Goal: Task Accomplishment & Management: Use online tool/utility

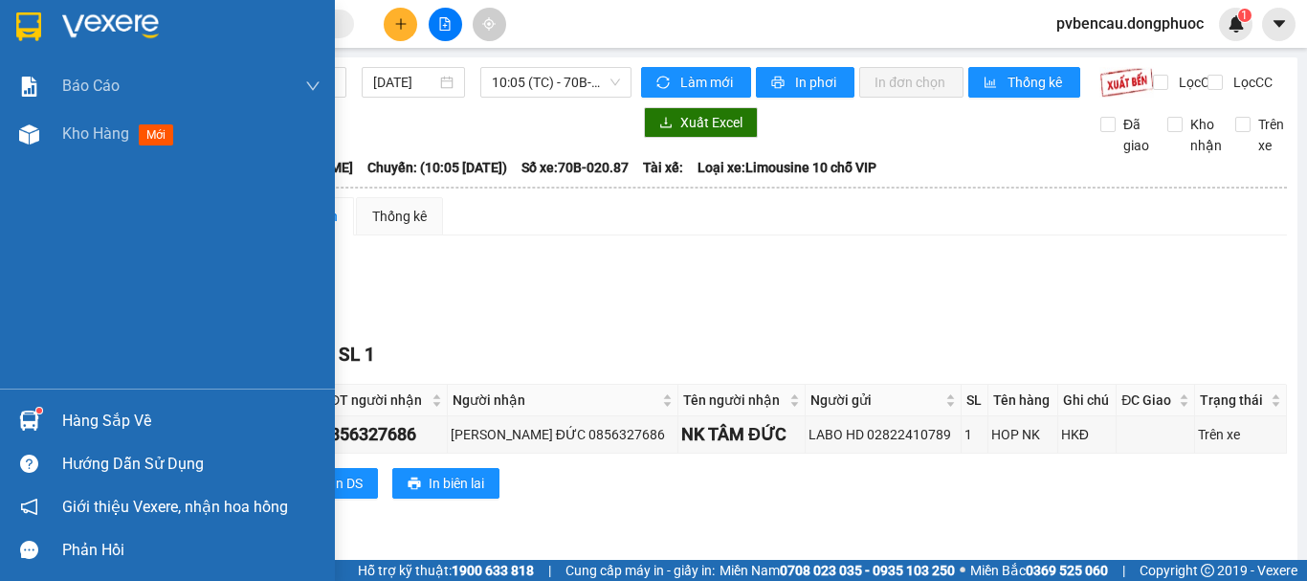
click at [53, 137] on div "Kho hàng mới" at bounding box center [167, 134] width 335 height 48
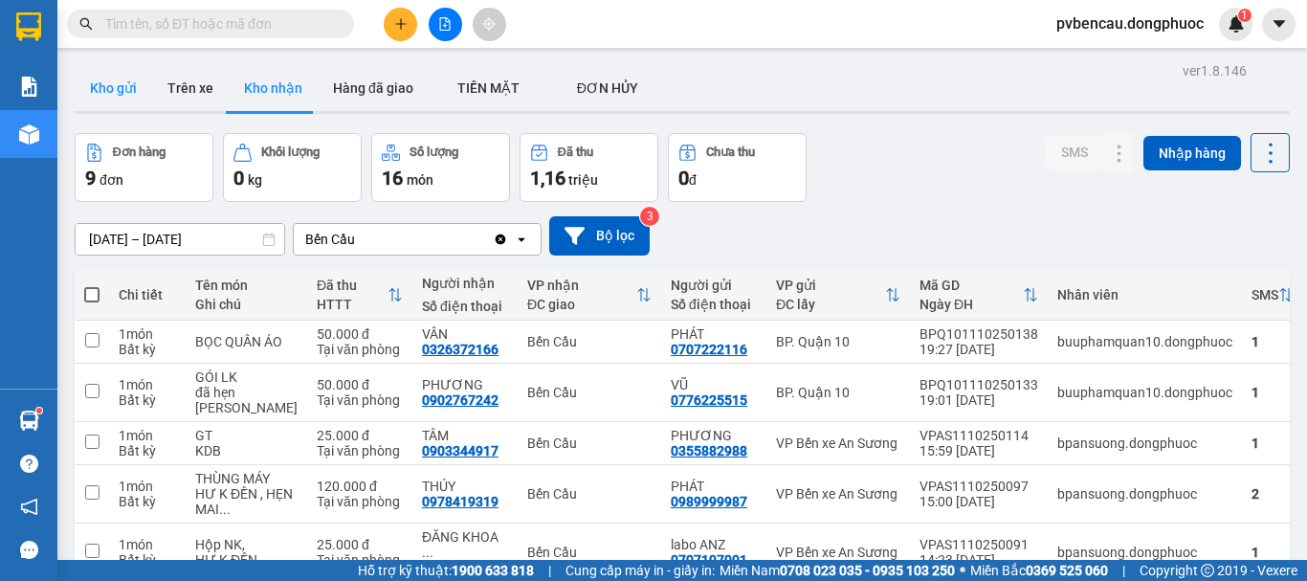
click at [121, 98] on button "Kho gửi" at bounding box center [113, 88] width 77 height 46
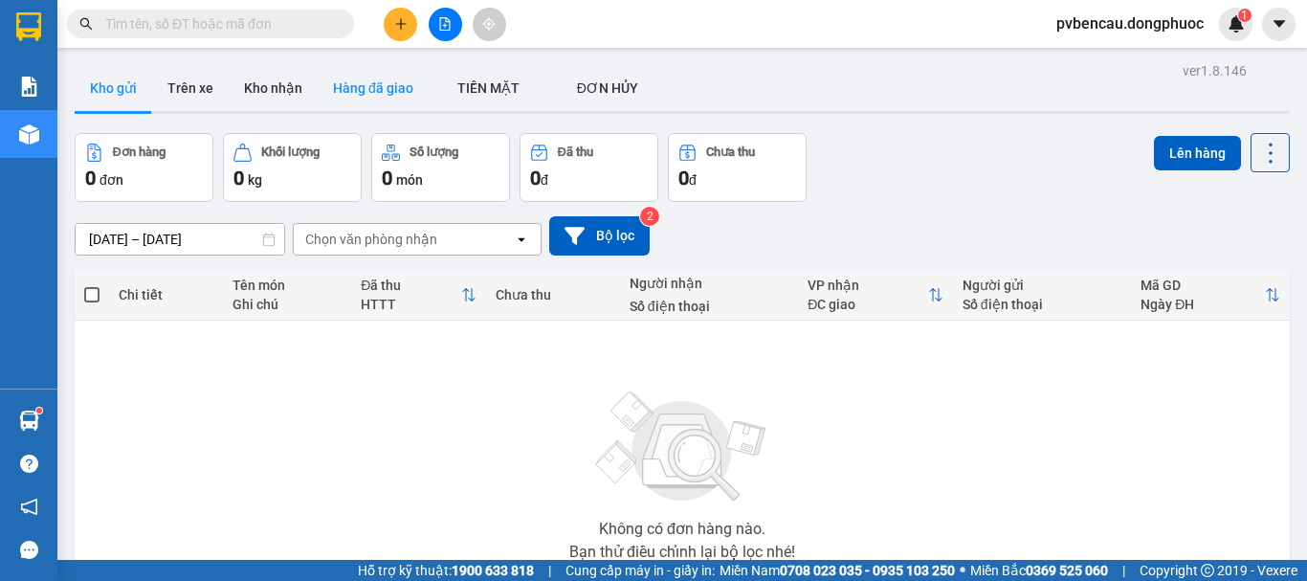
drag, startPoint x: 331, startPoint y: 96, endPoint x: 309, endPoint y: 96, distance: 22.0
click at [332, 96] on button "Hàng đã giao" at bounding box center [373, 88] width 111 height 46
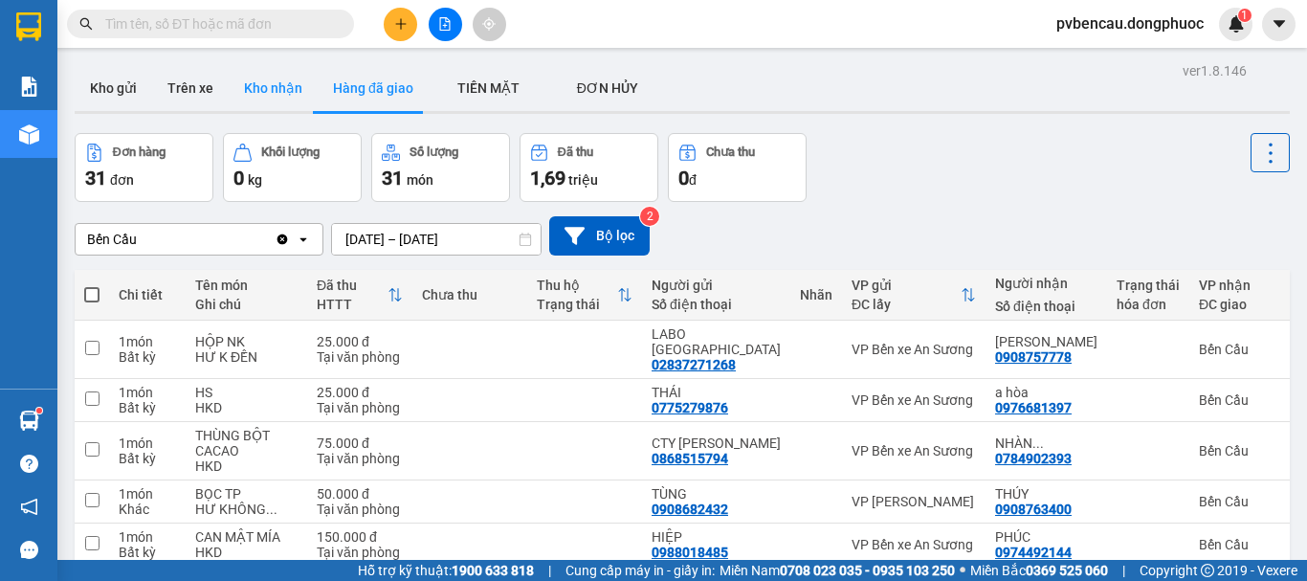
click at [290, 93] on button "Kho nhận" at bounding box center [273, 88] width 89 height 46
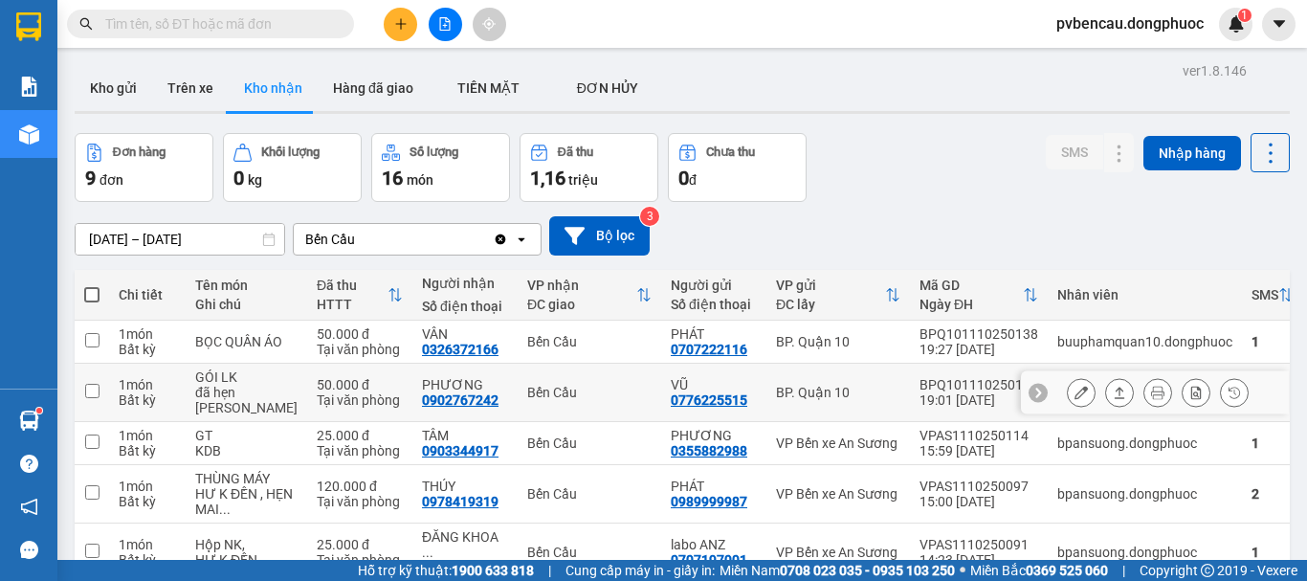
scroll to position [191, 0]
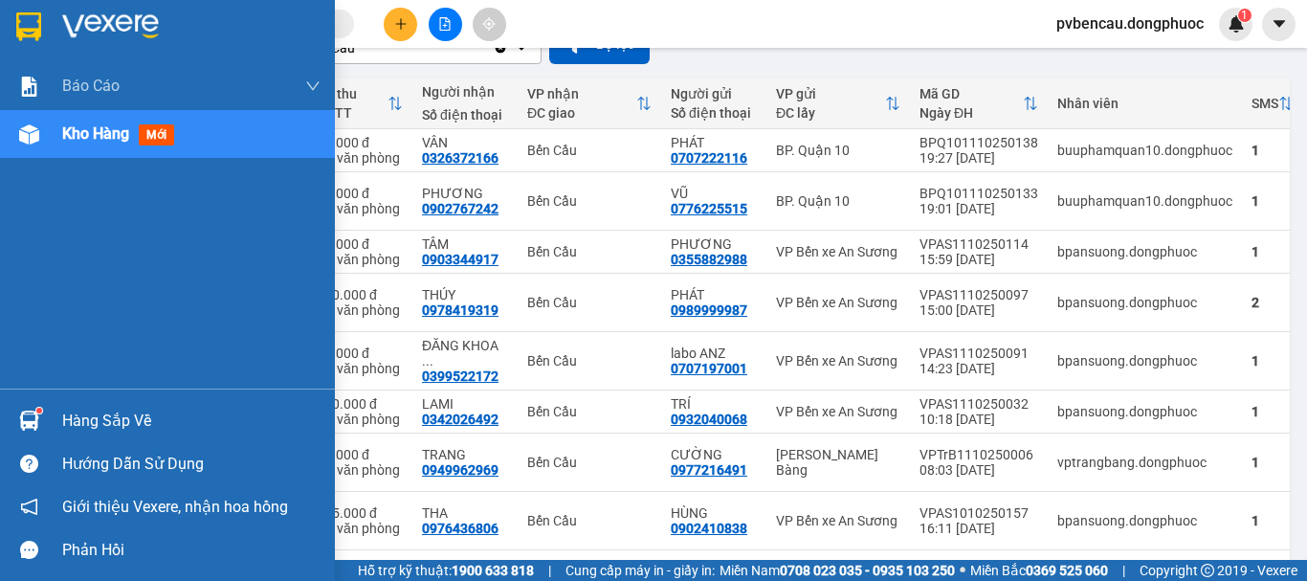
click at [25, 411] on img at bounding box center [29, 420] width 20 height 20
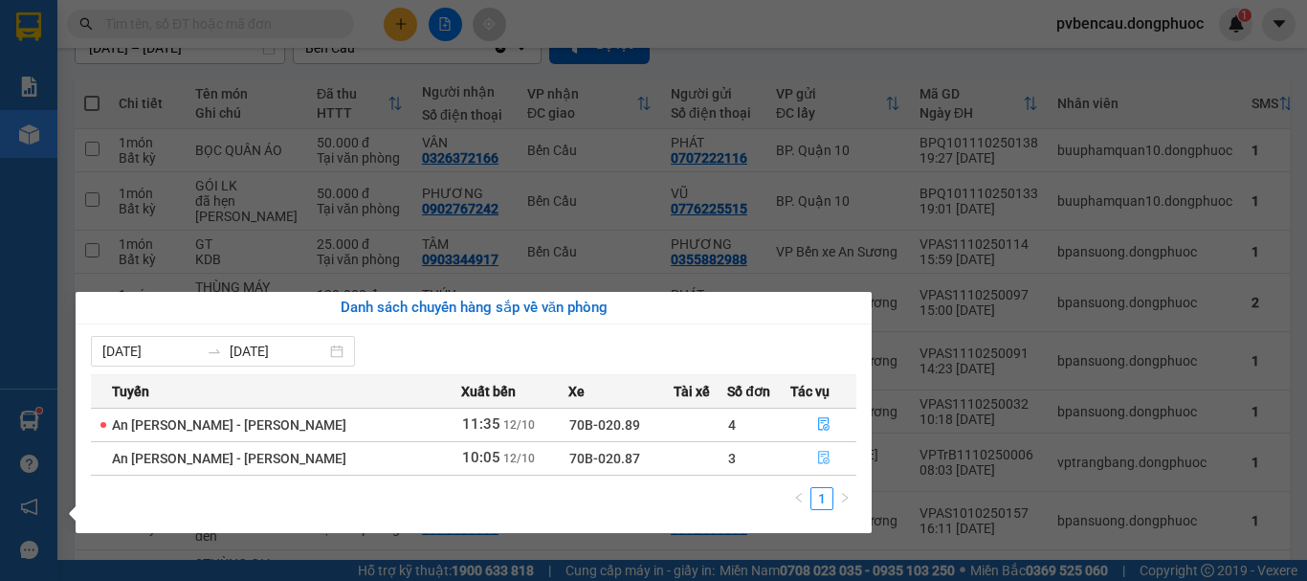
click at [817, 453] on icon "file-done" at bounding box center [823, 457] width 13 height 13
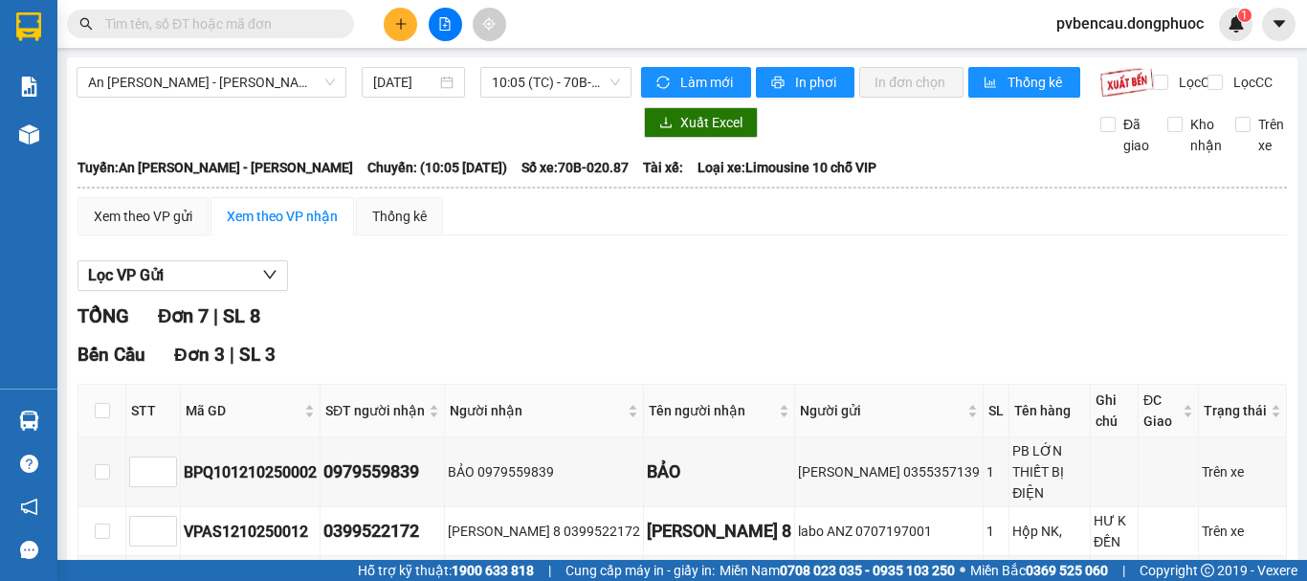
scroll to position [287, 0]
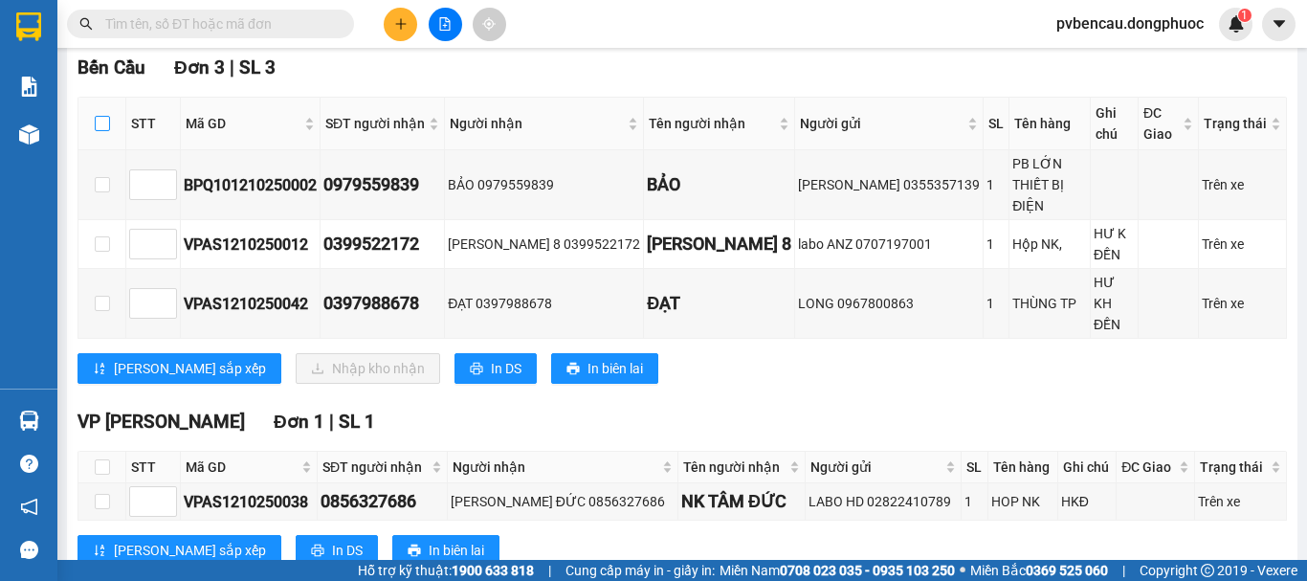
click at [109, 131] on input "checkbox" at bounding box center [102, 123] width 15 height 15
checkbox input "true"
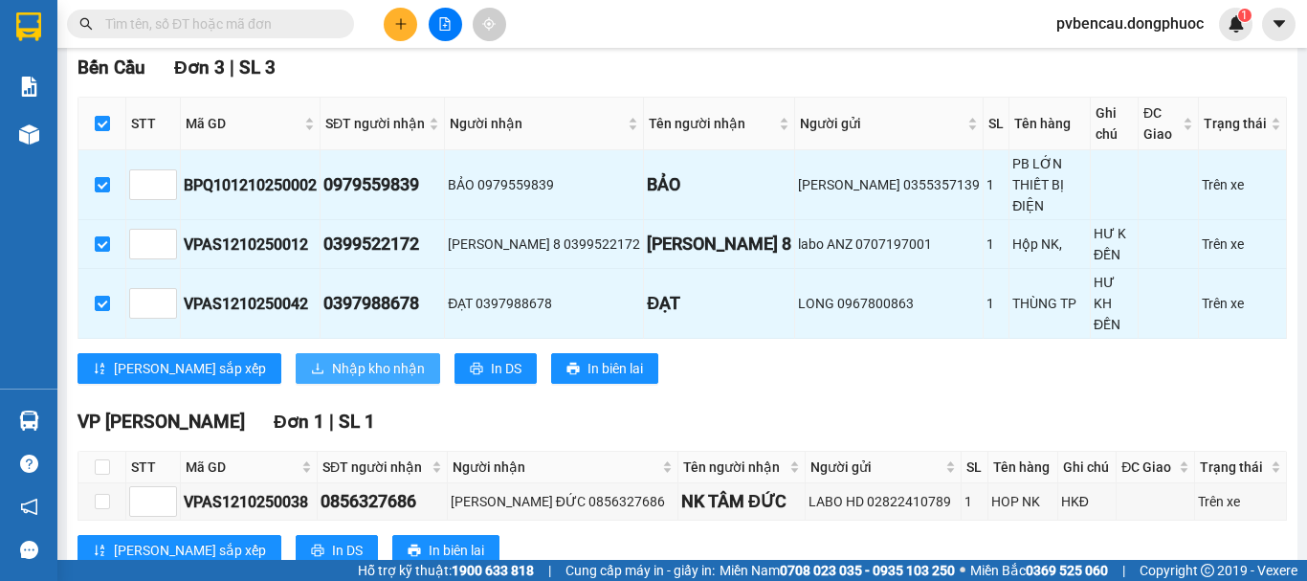
click at [332, 358] on span "Nhập kho nhận" at bounding box center [378, 368] width 93 height 21
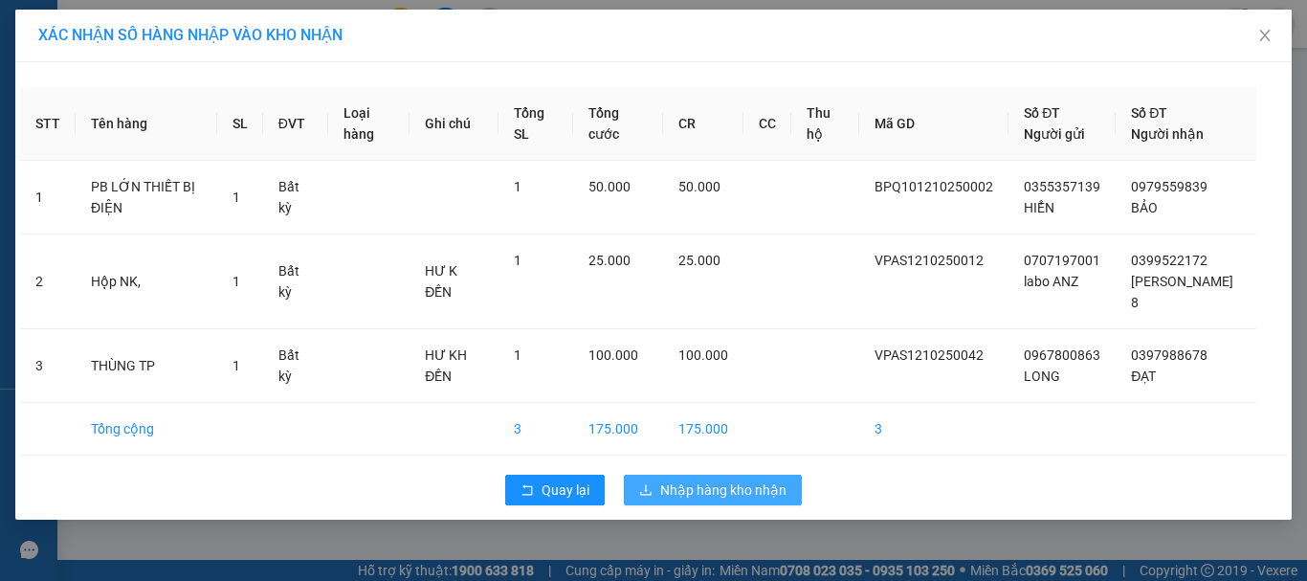
click at [689, 481] on span "Nhập hàng kho nhận" at bounding box center [723, 489] width 126 height 21
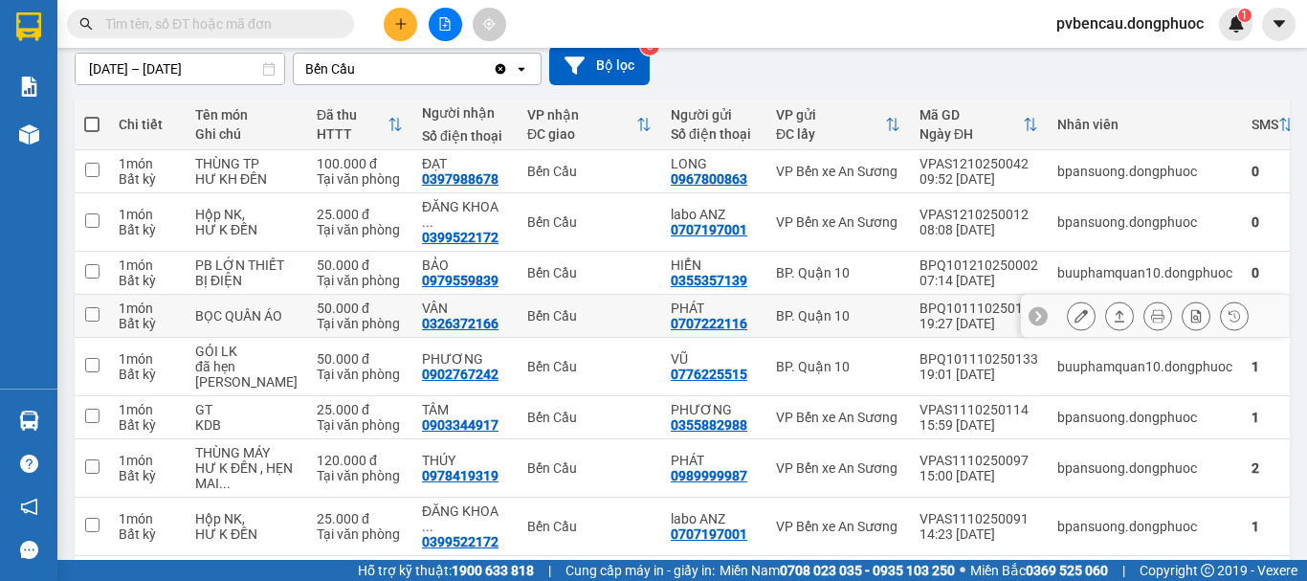
scroll to position [362, 0]
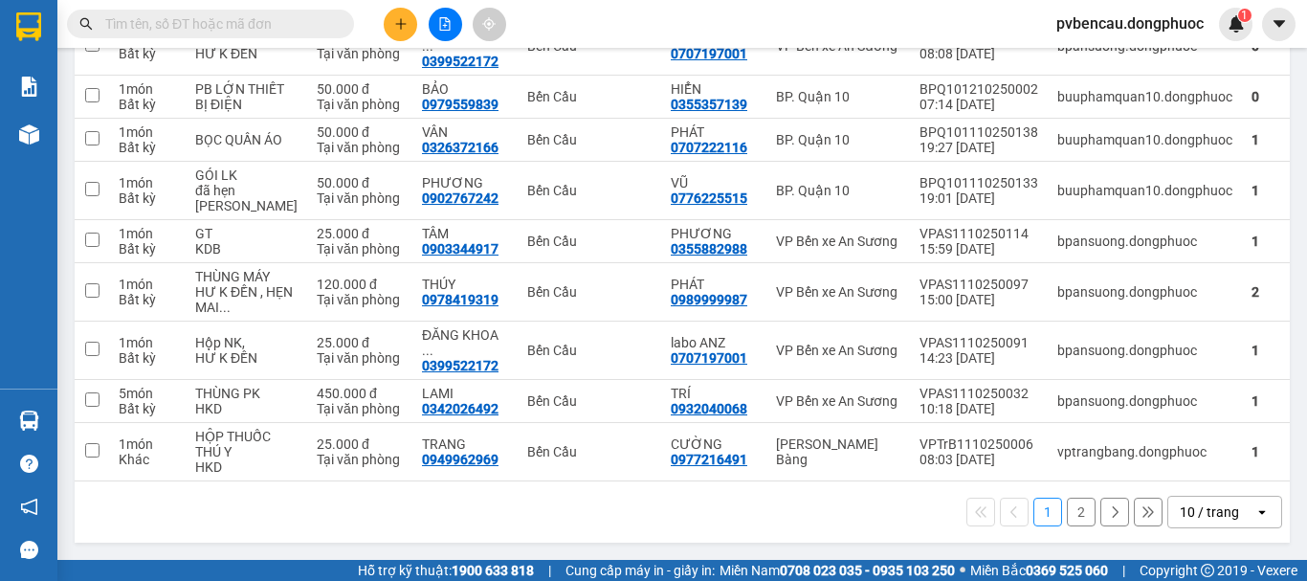
click at [1074, 505] on button "2" at bounding box center [1081, 511] width 29 height 29
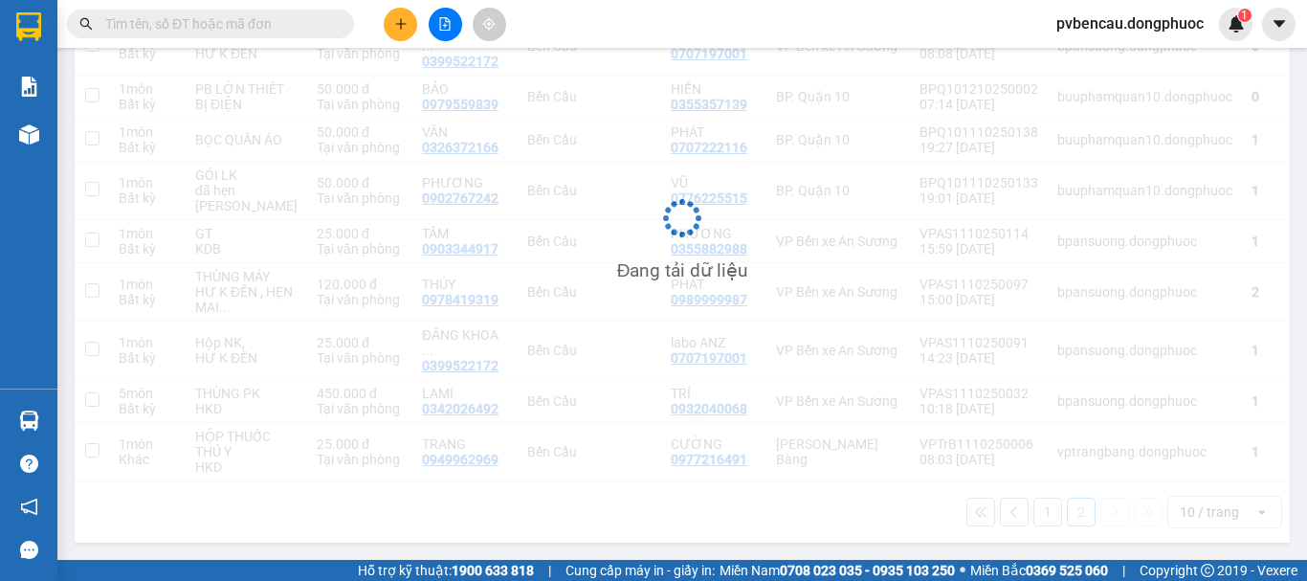
scroll to position [88, 0]
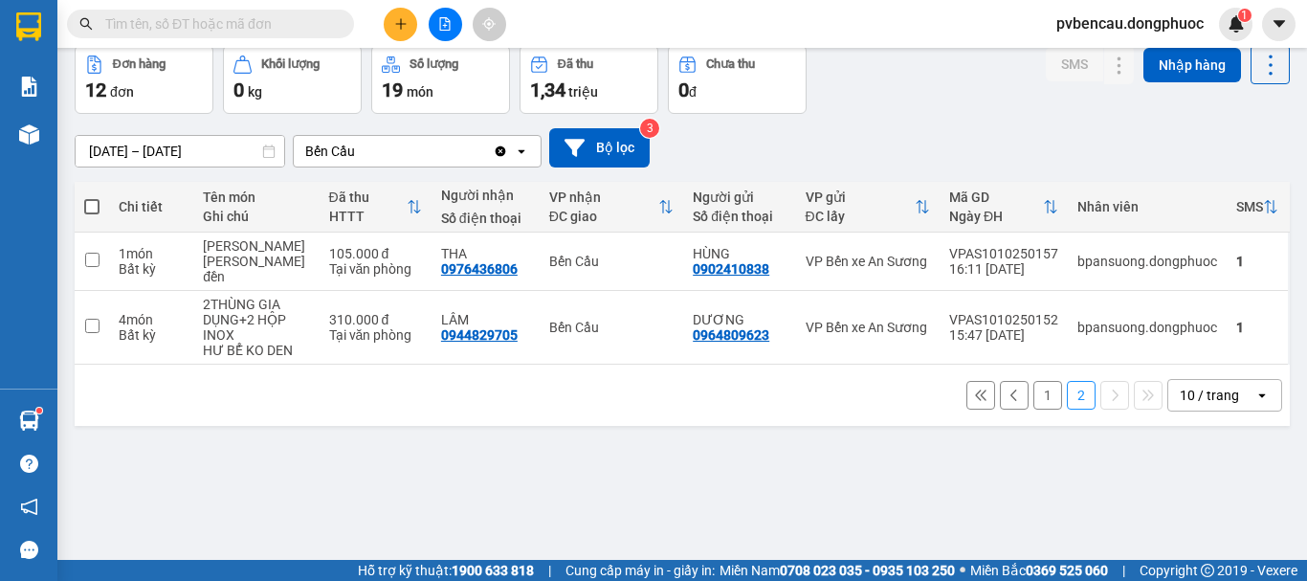
click at [296, 426] on div "1 2 10 / trang open" at bounding box center [682, 394] width 1215 height 61
